Goal: Information Seeking & Learning: Learn about a topic

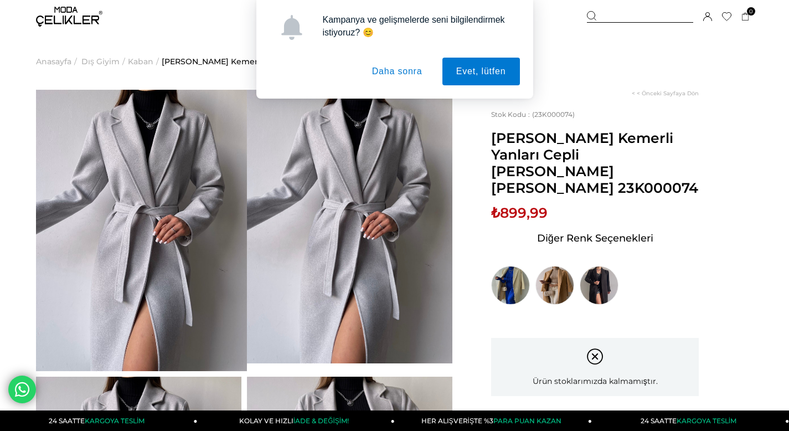
click at [393, 70] on button "Daha sonra" at bounding box center [397, 72] width 78 height 28
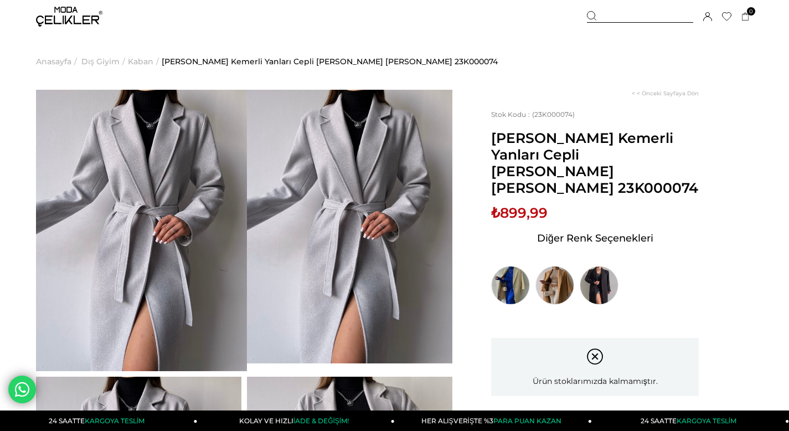
click at [602, 15] on div at bounding box center [640, 17] width 106 height 12
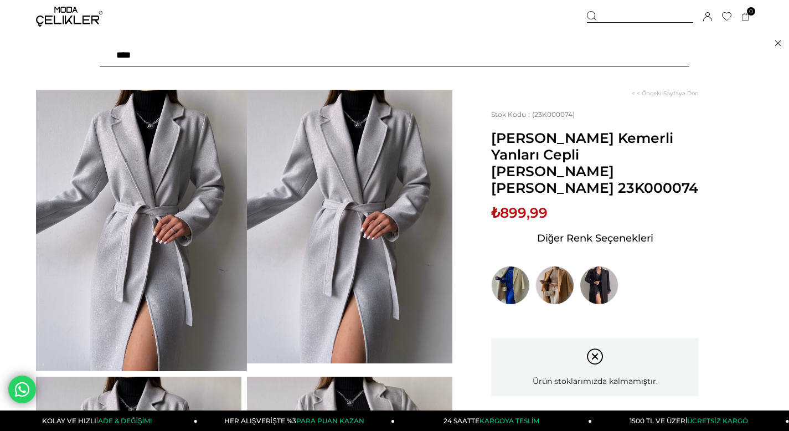
type input "*****"
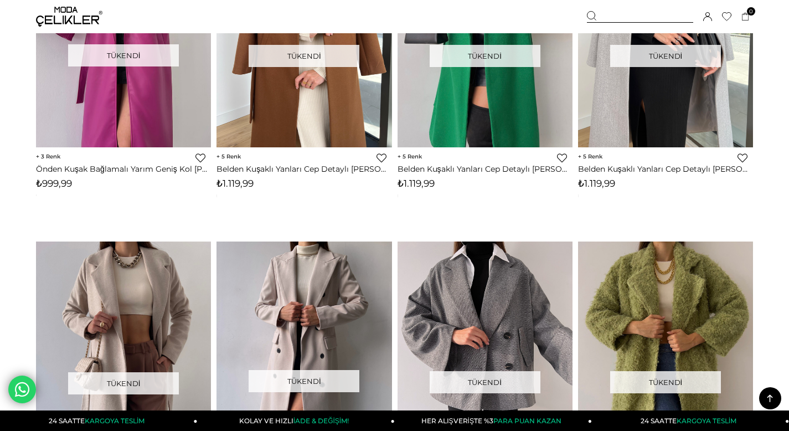
scroll to position [1349, 0]
